Goal: Task Accomplishment & Management: Manage account settings

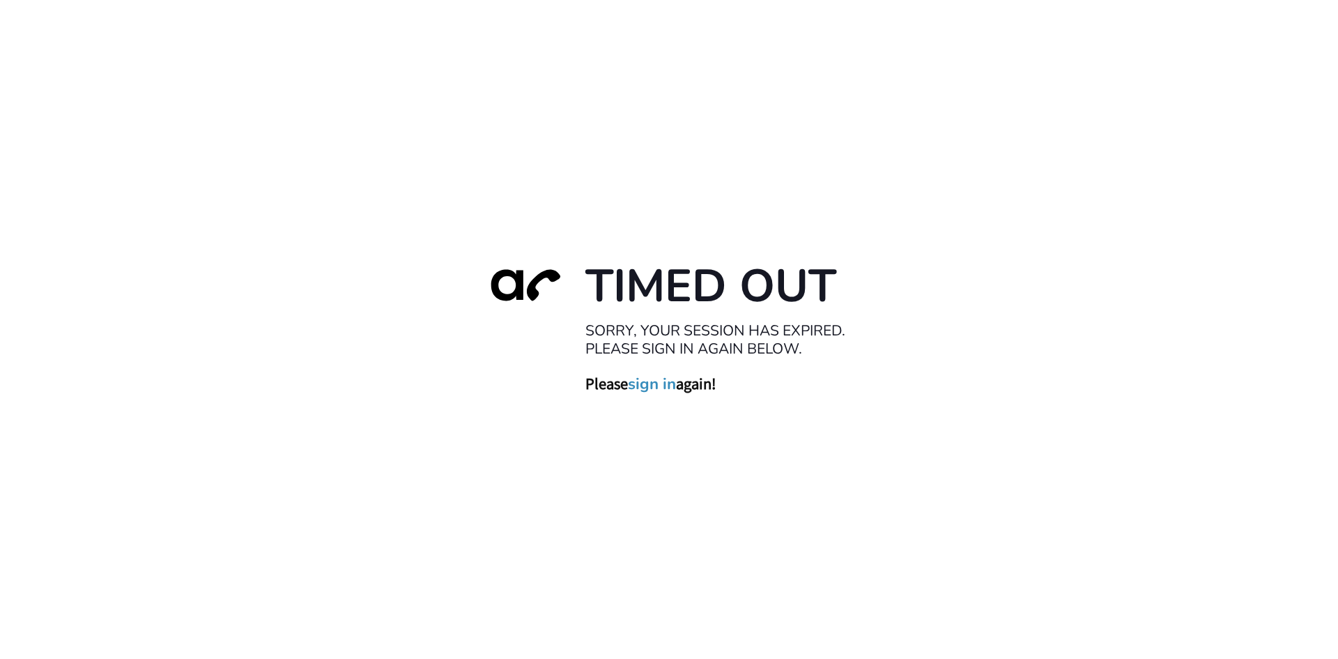
click at [659, 386] on link "sign in" at bounding box center [652, 383] width 48 height 20
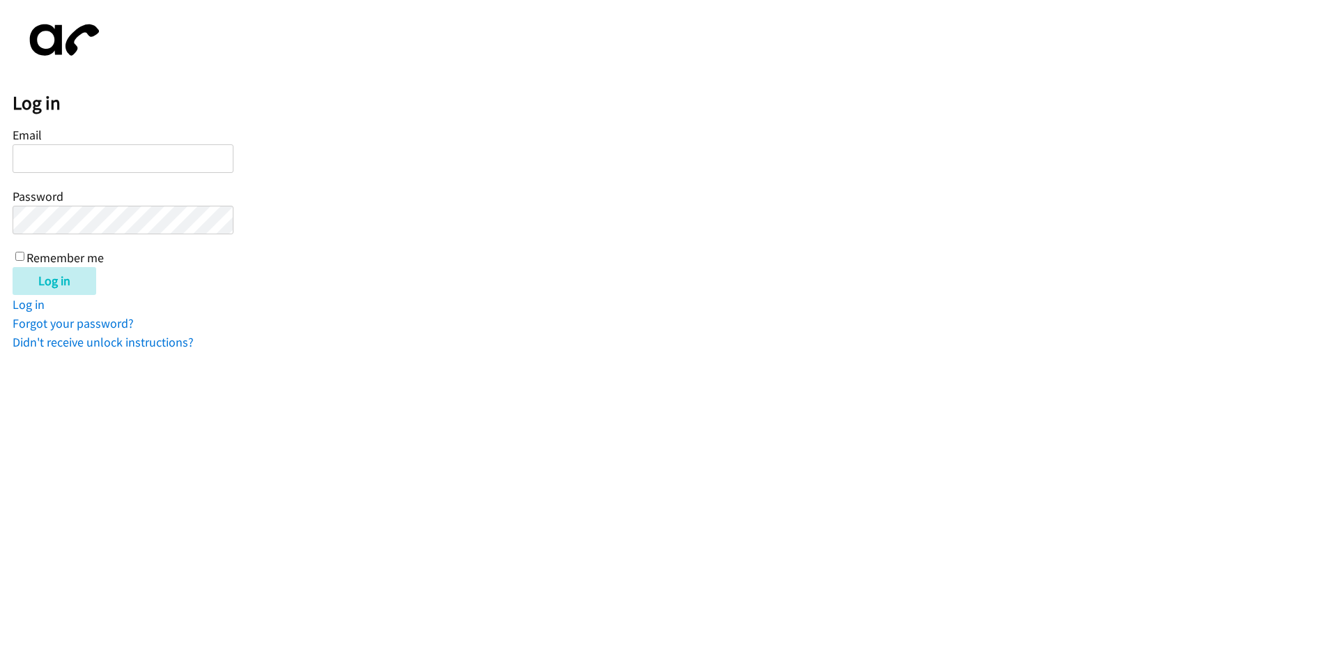
click at [129, 164] on input "Email" at bounding box center [123, 158] width 221 height 29
type input "[EMAIL_ADDRESS][DOMAIN_NAME]"
click at [17, 252] on input "Remember me" at bounding box center [19, 256] width 9 height 9
checkbox input "true"
click at [36, 277] on input "Log in" at bounding box center [55, 281] width 84 height 28
